Goal: Communication & Community: Ask a question

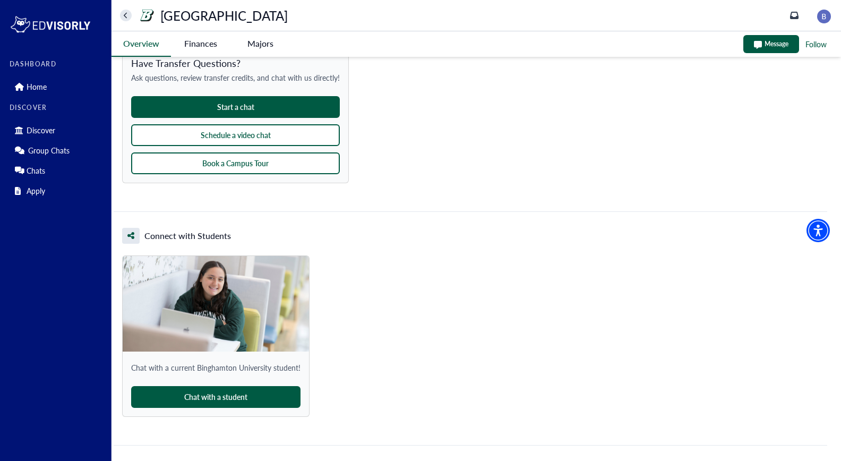
scroll to position [949, 0]
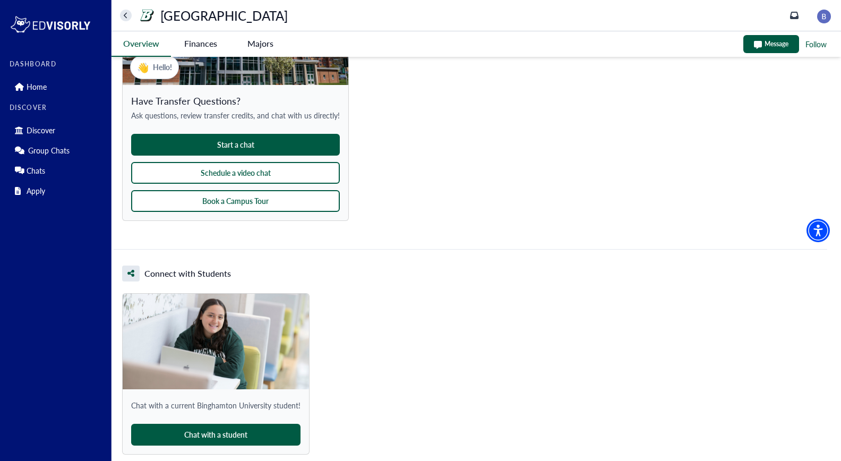
click at [257, 144] on button "Start a chat" at bounding box center [235, 145] width 209 height 22
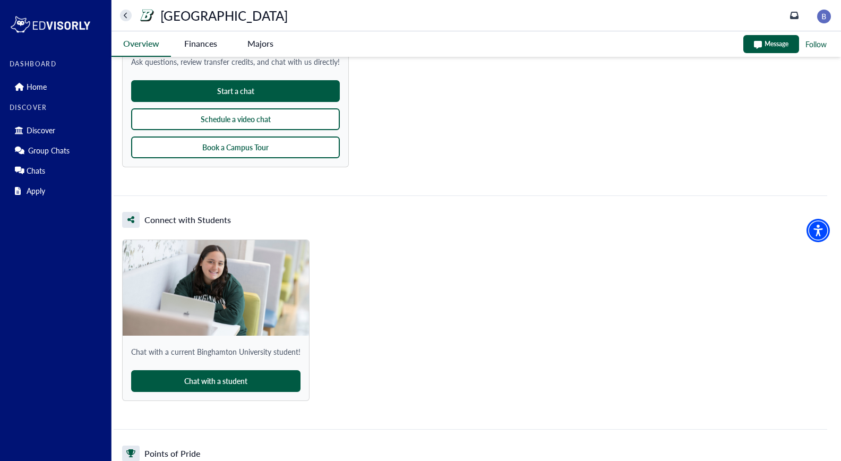
scroll to position [1006, 0]
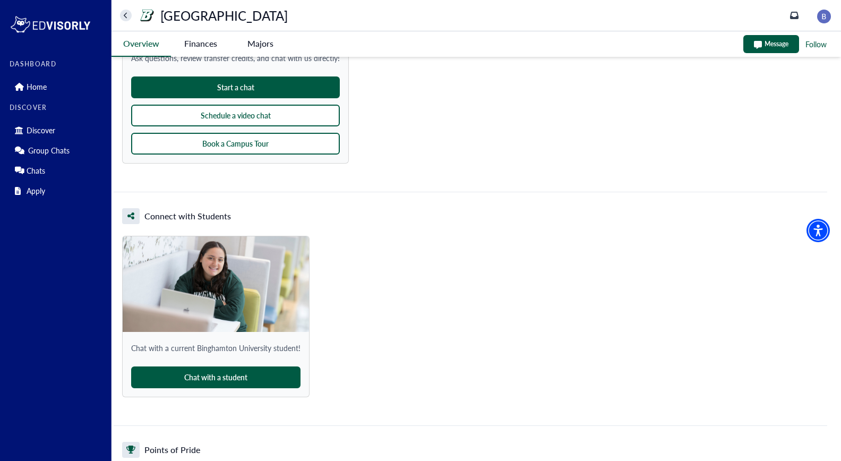
click at [270, 115] on button "Schedule a video chat" at bounding box center [235, 116] width 209 height 22
click at [291, 142] on button "Book a Campus Tour" at bounding box center [235, 144] width 209 height 22
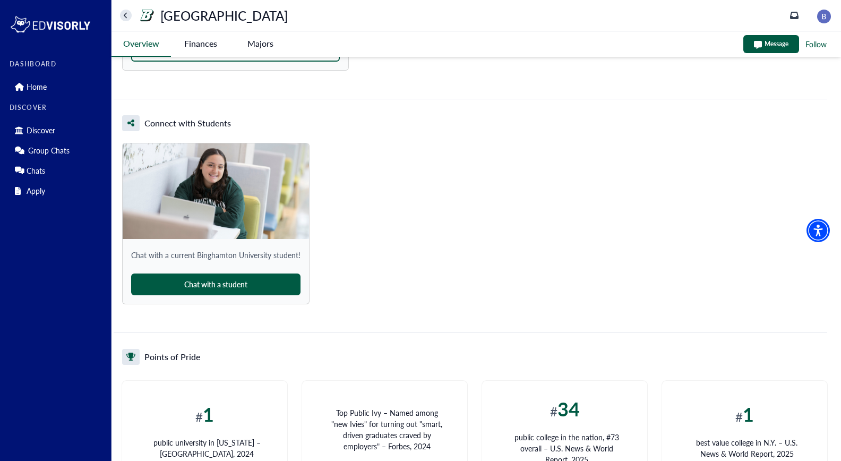
scroll to position [1111, 0]
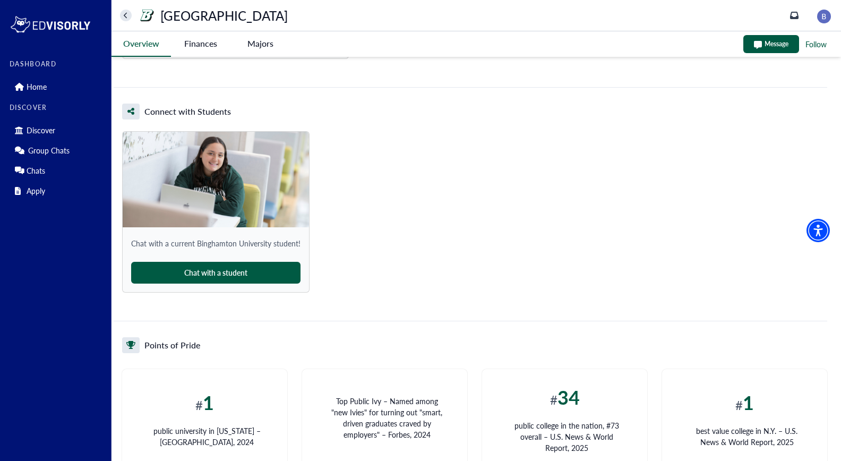
click at [251, 270] on button "Chat with a student" at bounding box center [215, 273] width 169 height 22
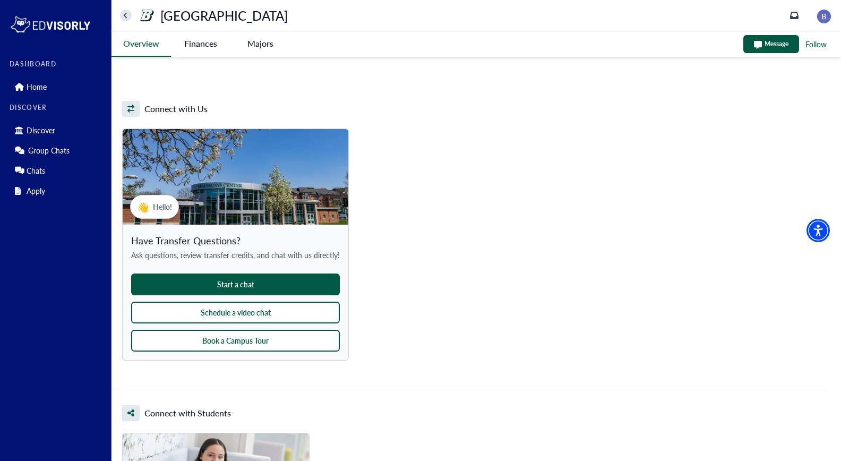
scroll to position [810, 0]
